Goal: Transaction & Acquisition: Purchase product/service

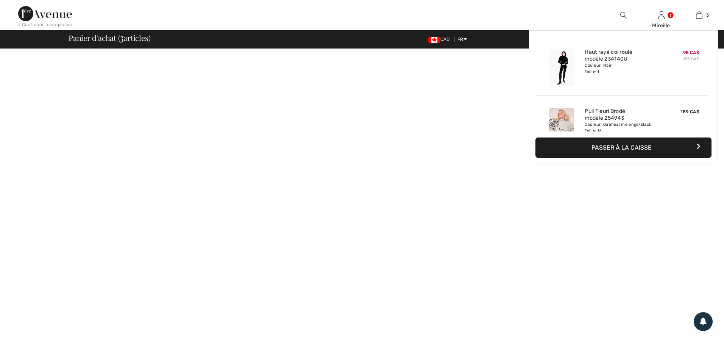
click at [698, 16] on img at bounding box center [699, 15] width 6 height 9
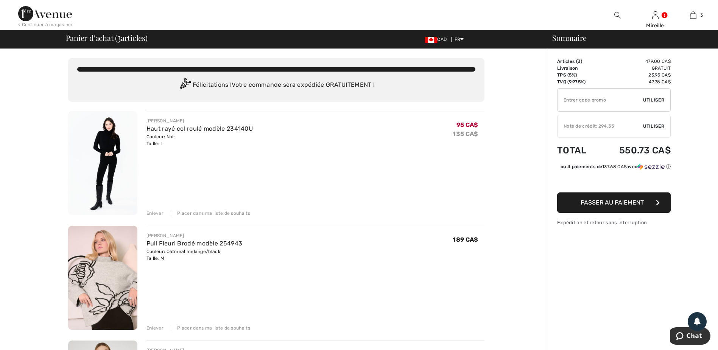
click at [156, 214] on div "Enlever" at bounding box center [154, 213] width 17 height 7
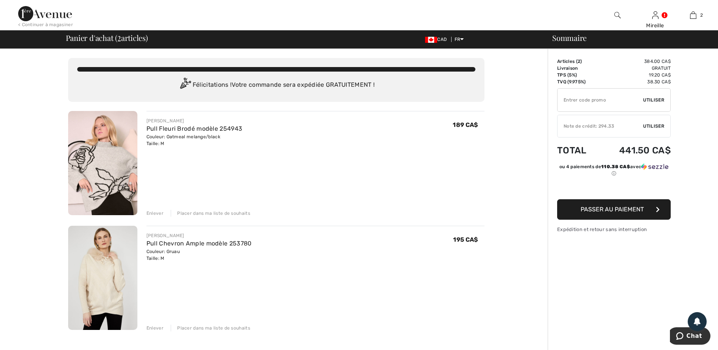
click at [151, 212] on div "Enlever" at bounding box center [154, 213] width 17 height 7
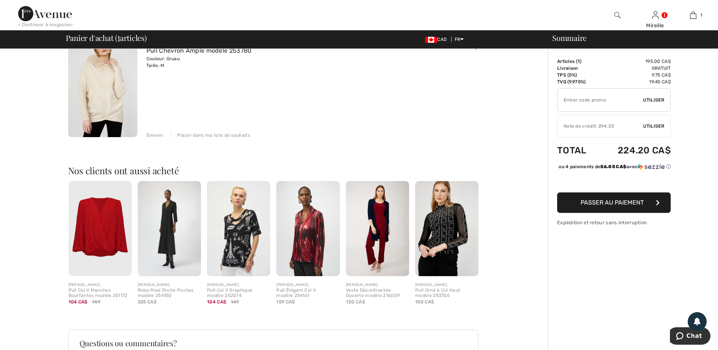
scroll to position [114, 0]
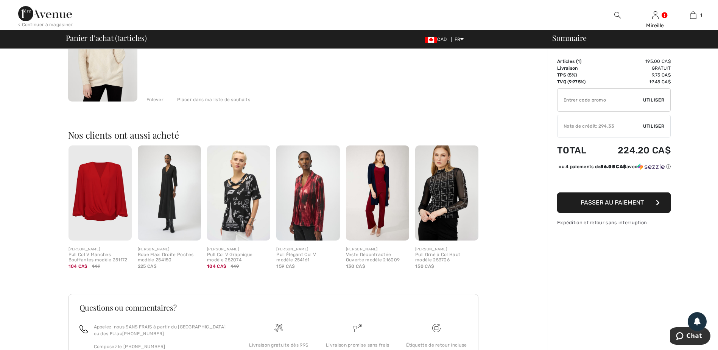
click at [98, 198] on img at bounding box center [100, 192] width 63 height 95
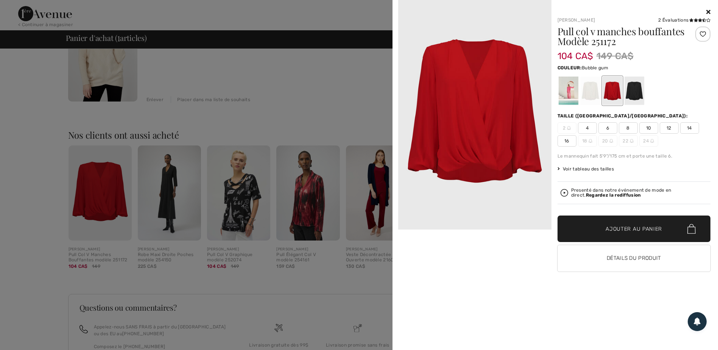
click at [575, 83] on div at bounding box center [568, 90] width 20 height 28
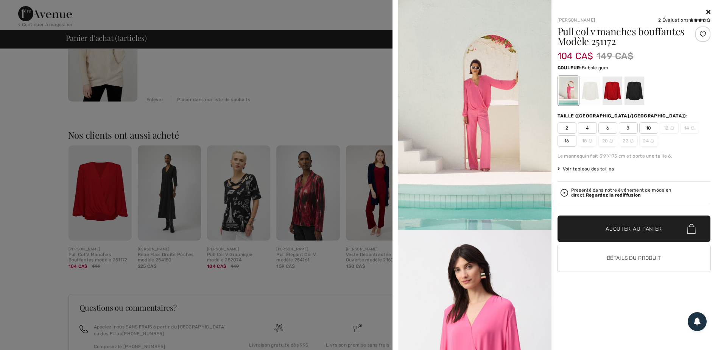
click at [708, 10] on icon at bounding box center [708, 12] width 4 height 6
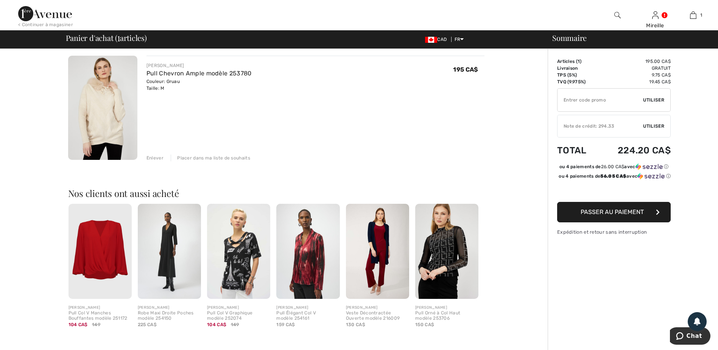
scroll to position [0, 0]
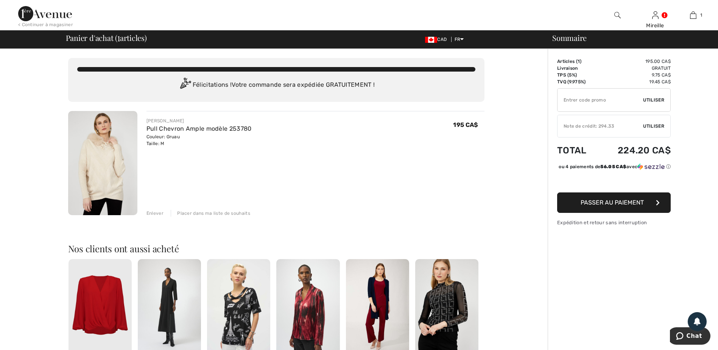
click at [600, 126] on div "Note de crédit: 294.33" at bounding box center [601, 126] width 86 height 7
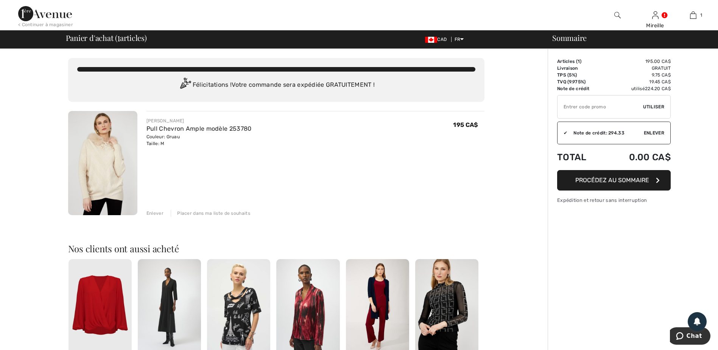
click at [610, 176] on span "Procédez au sommaire" at bounding box center [612, 179] width 74 height 7
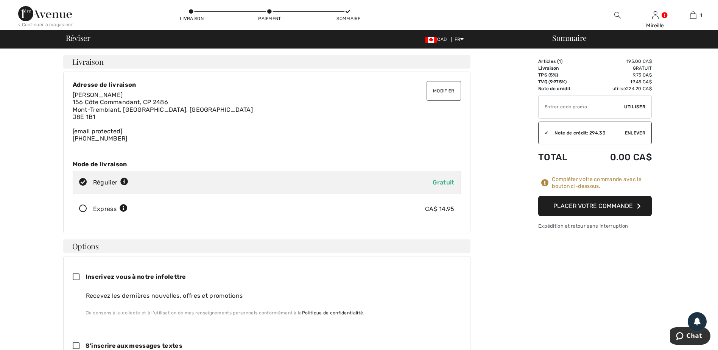
click at [580, 204] on button "Placer votre commande" at bounding box center [595, 206] width 114 height 20
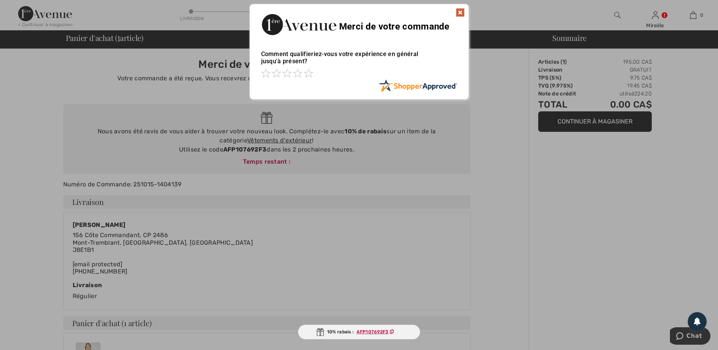
click at [459, 10] on img at bounding box center [460, 12] width 9 height 9
